Goal: Navigation & Orientation: Find specific page/section

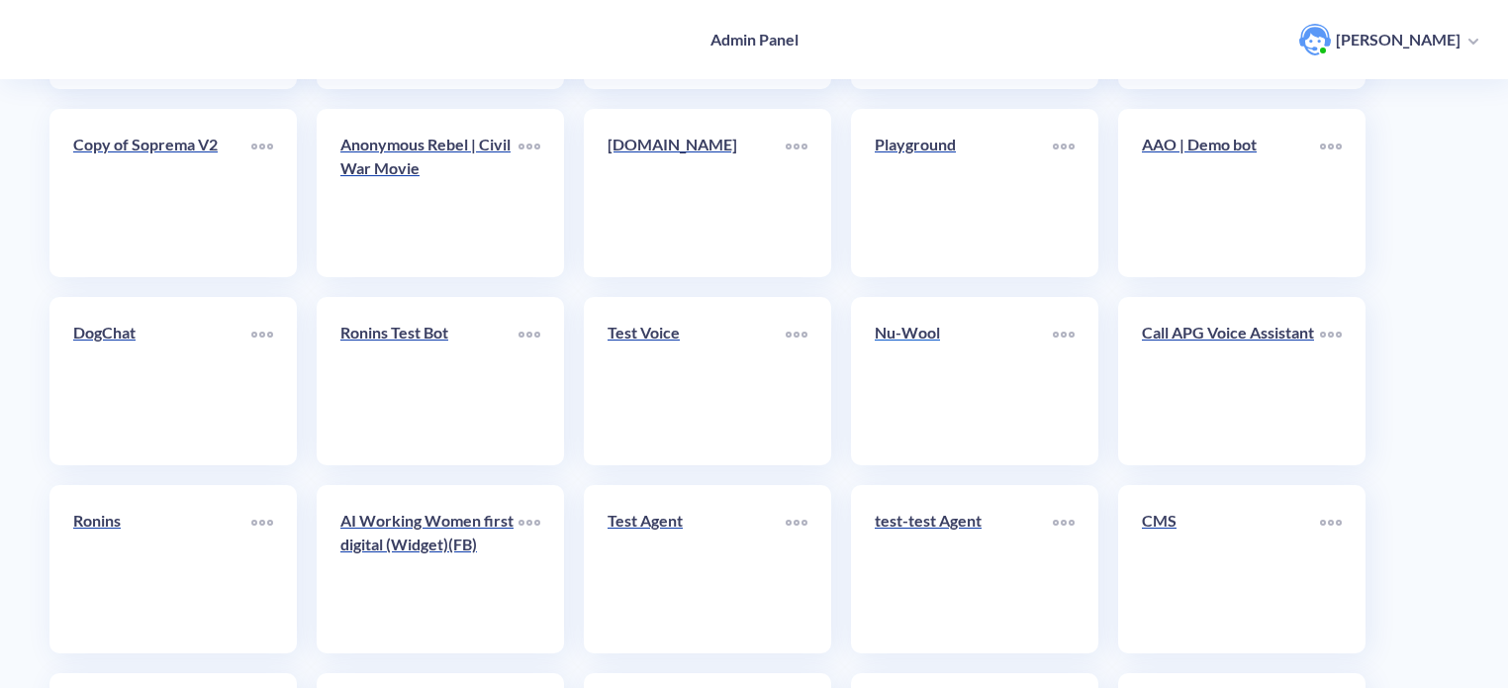
scroll to position [495, 0]
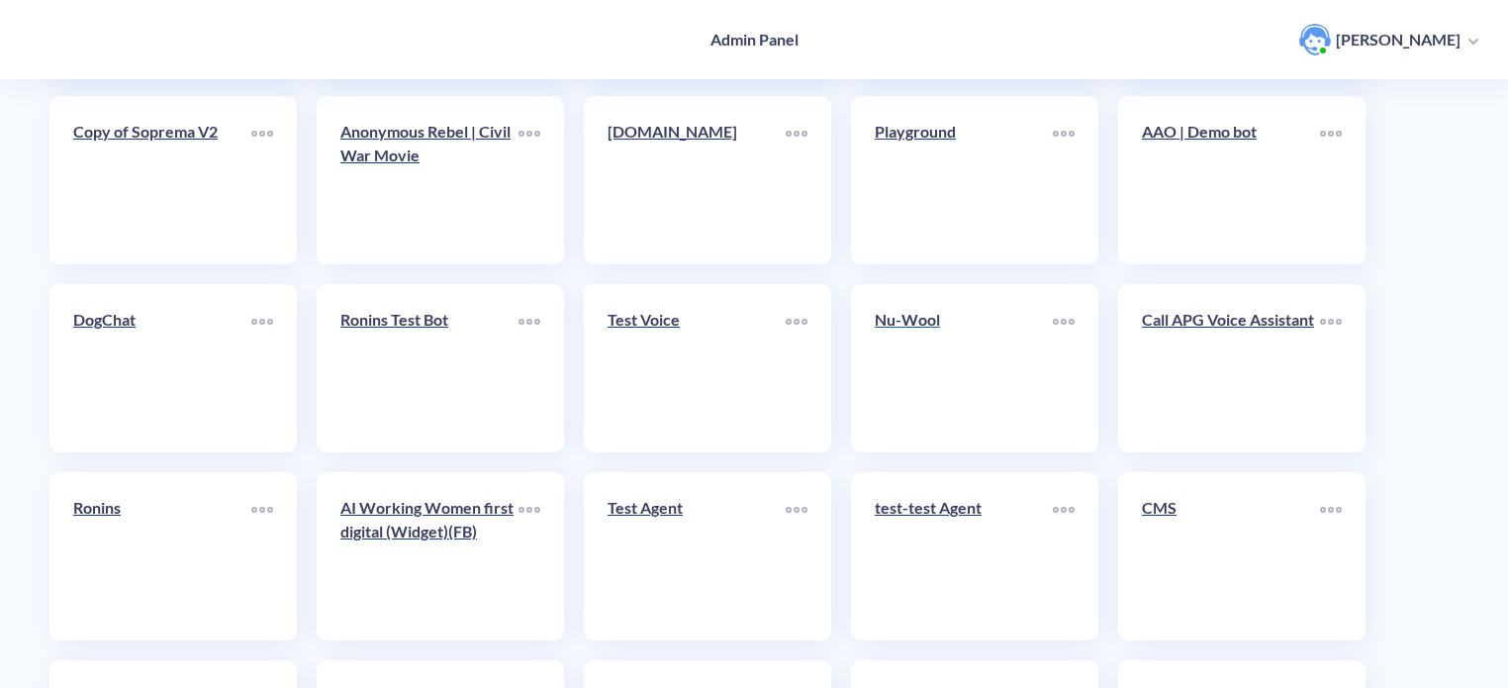
click at [926, 371] on link "Nu-Wool" at bounding box center [964, 368] width 178 height 121
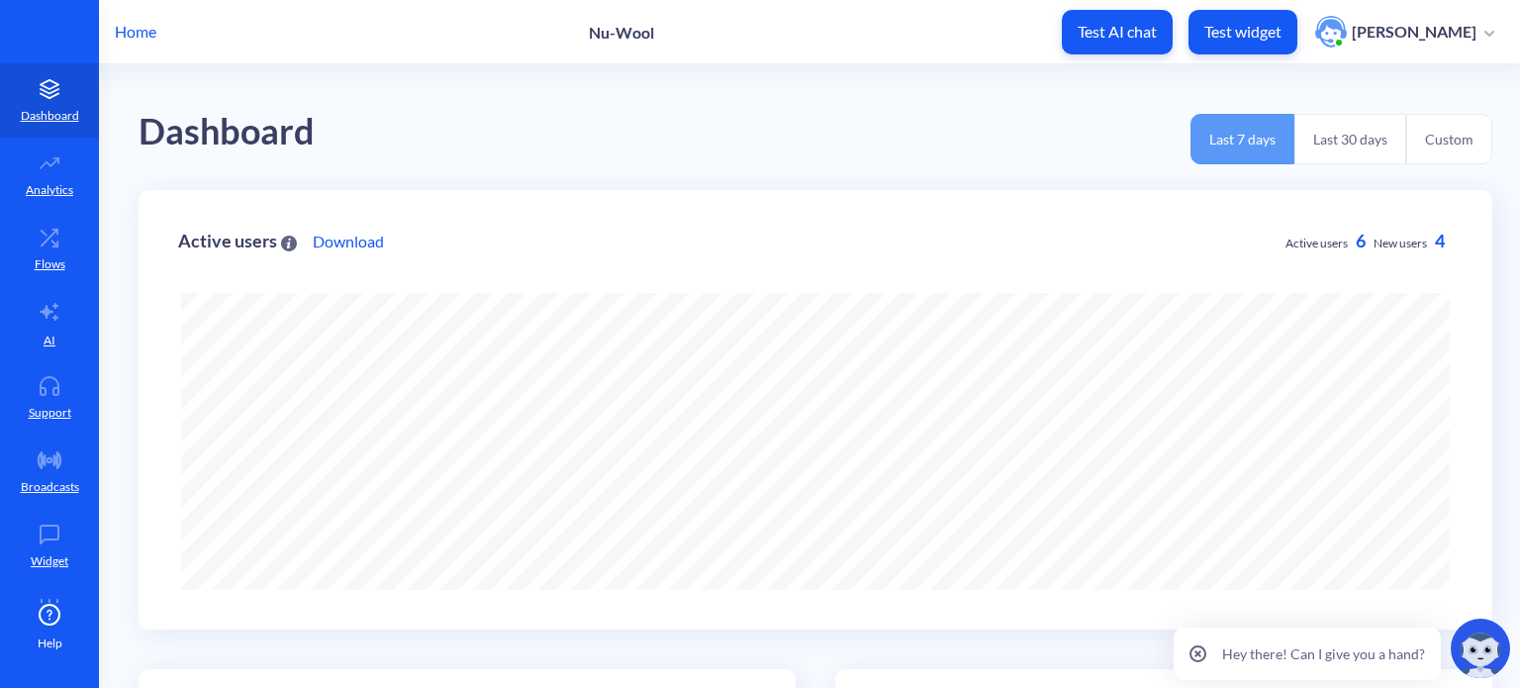
scroll to position [688, 1520]
click at [153, 34] on p "Home" at bounding box center [136, 32] width 42 height 24
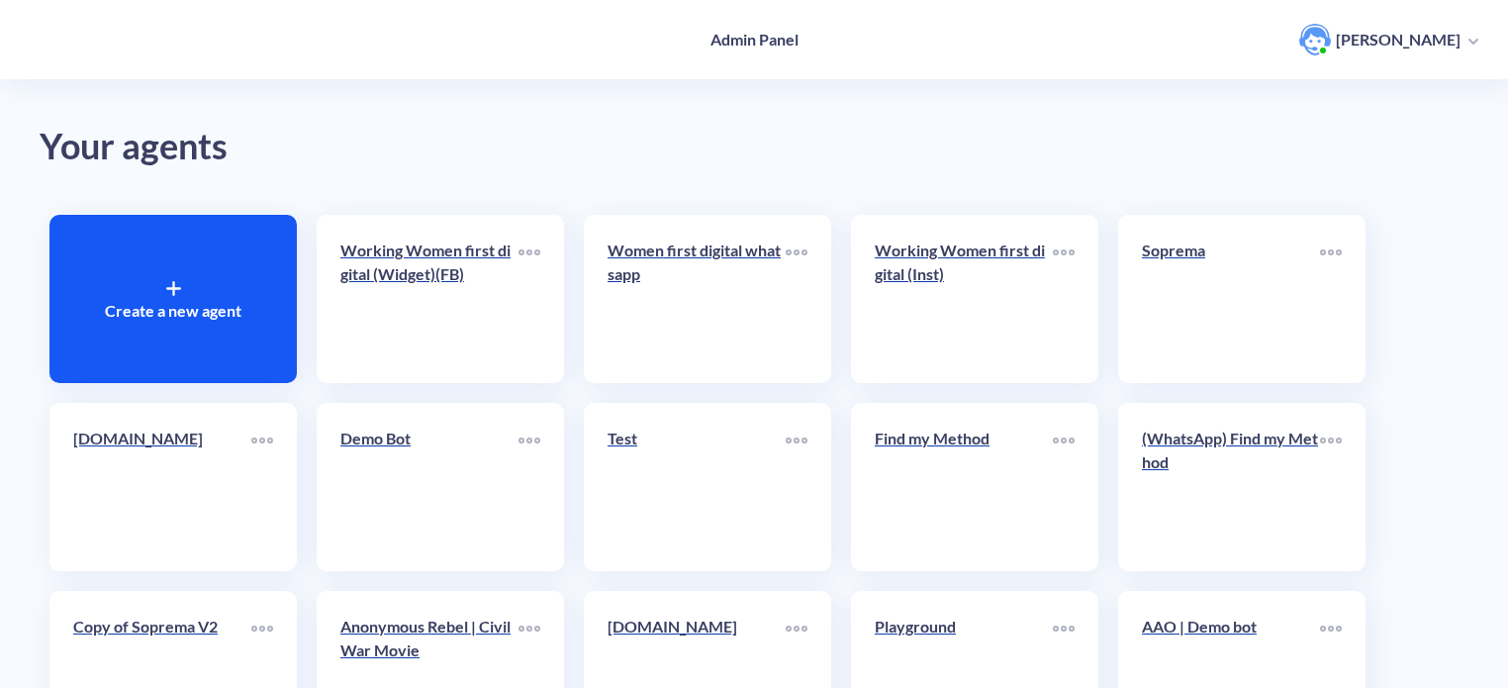
scroll to position [685, 0]
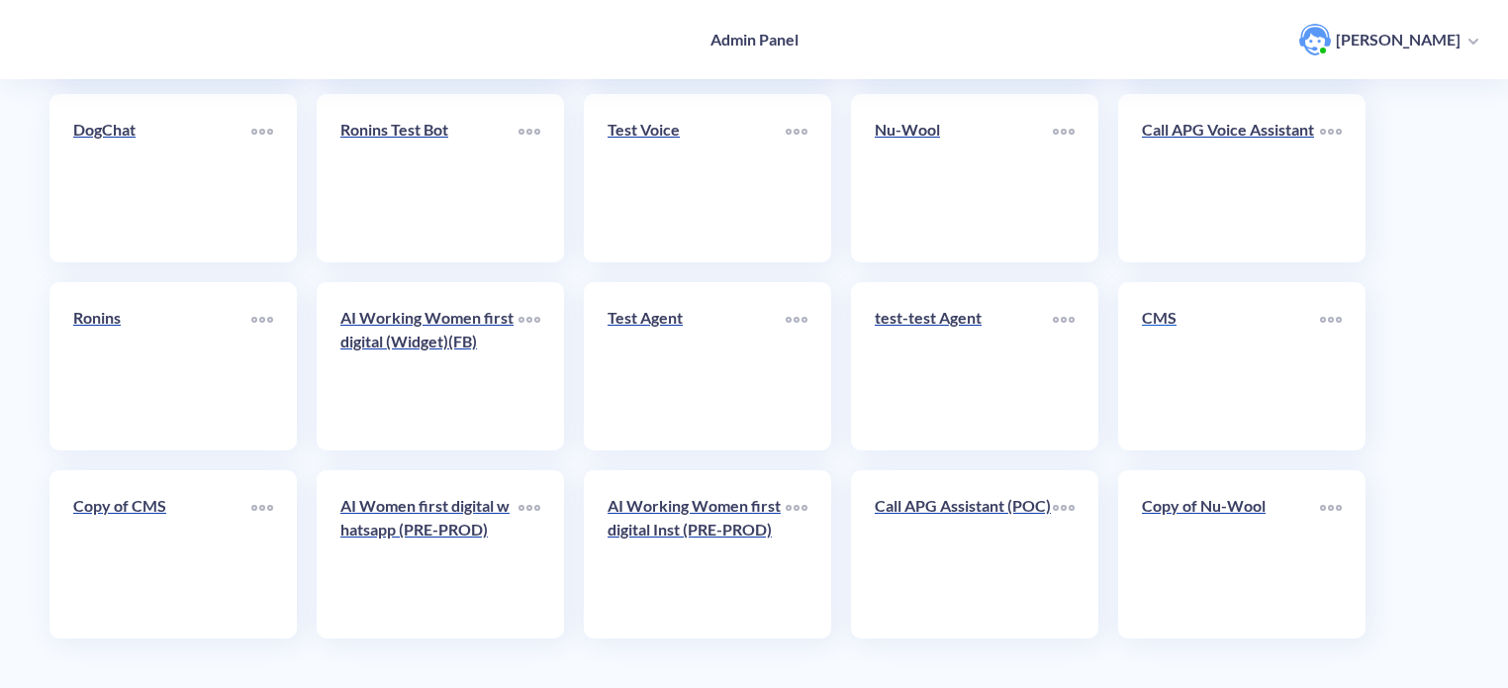
click at [1177, 363] on link "CMS" at bounding box center [1231, 366] width 178 height 121
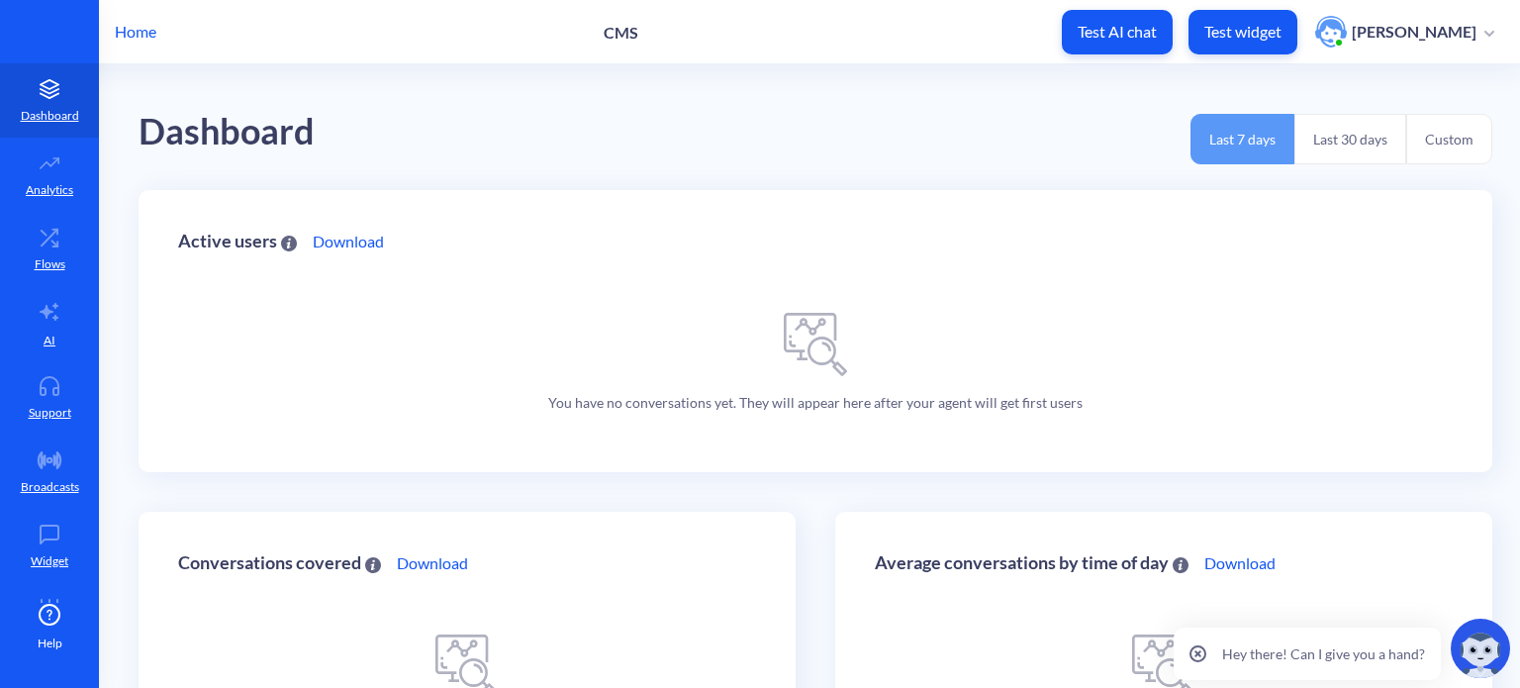
click at [122, 27] on p "Home" at bounding box center [136, 32] width 42 height 24
